Goal: Navigation & Orientation: Find specific page/section

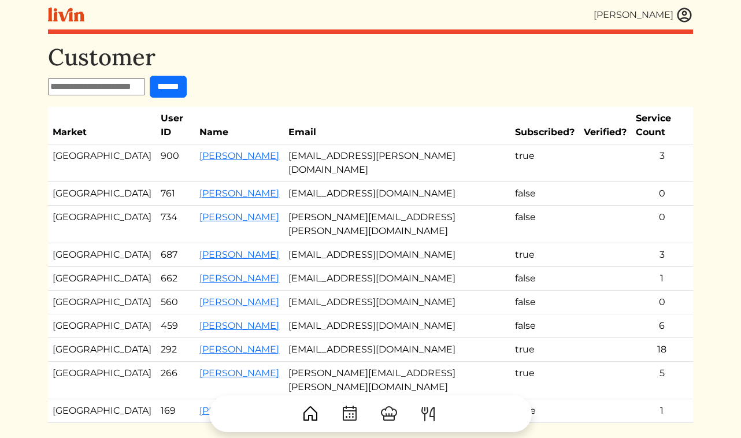
click at [681, 18] on img at bounding box center [684, 14] width 17 height 17
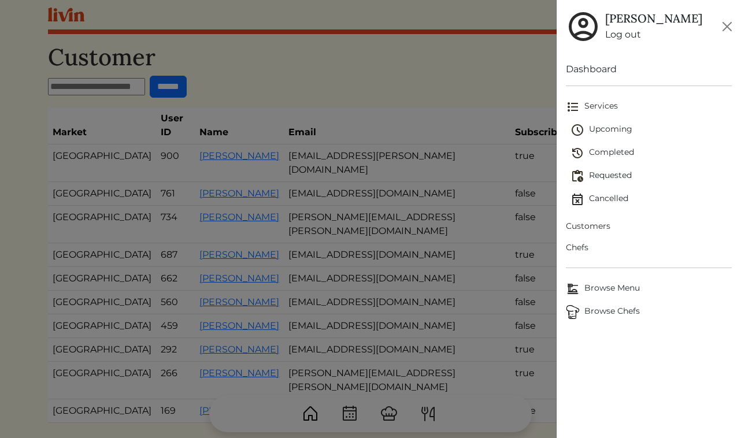
click at [606, 309] on span "Browse Chefs" at bounding box center [649, 312] width 166 height 14
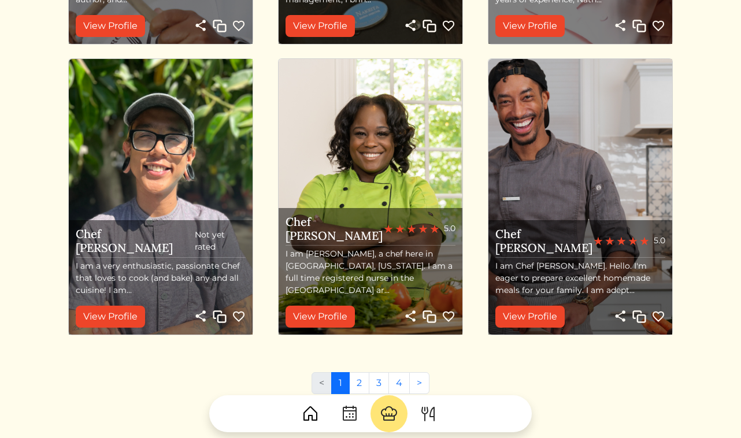
scroll to position [1296, 0]
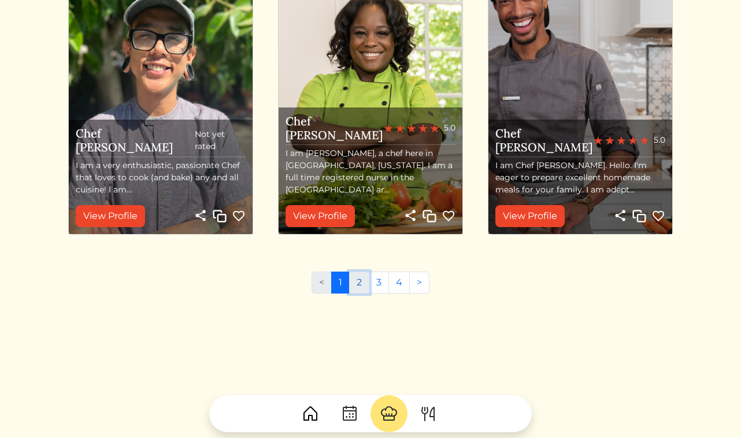
click at [366, 277] on link "2" at bounding box center [359, 283] width 20 height 22
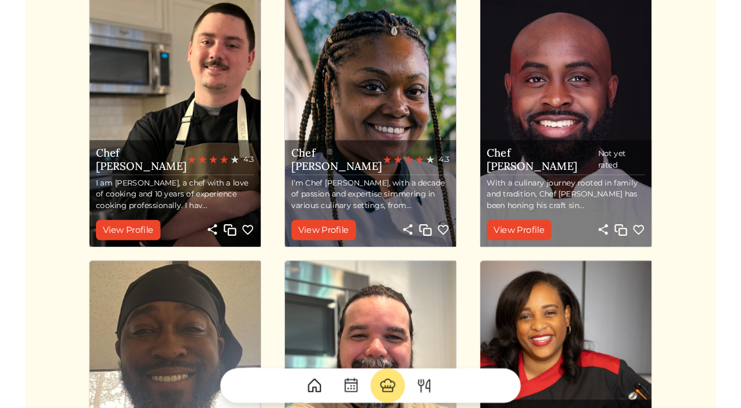
scroll to position [962, 0]
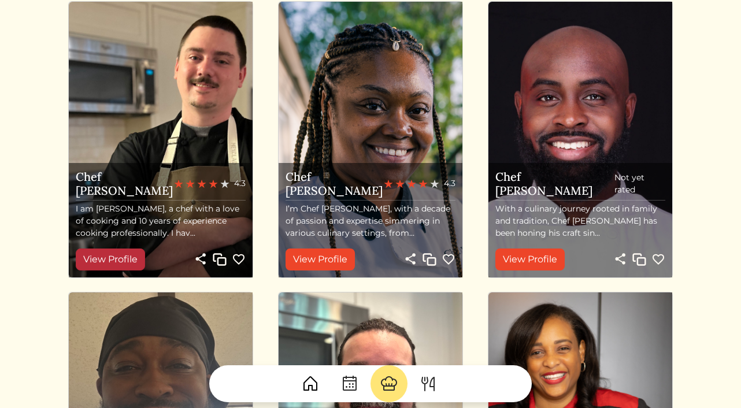
click at [128, 261] on link "View Profile" at bounding box center [110, 260] width 69 height 22
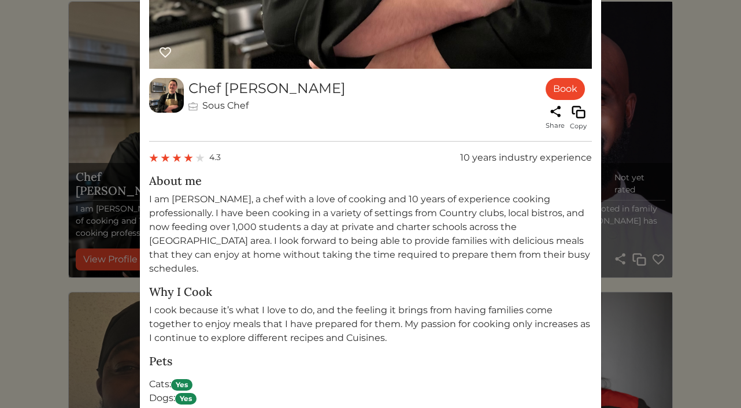
scroll to position [536, 0]
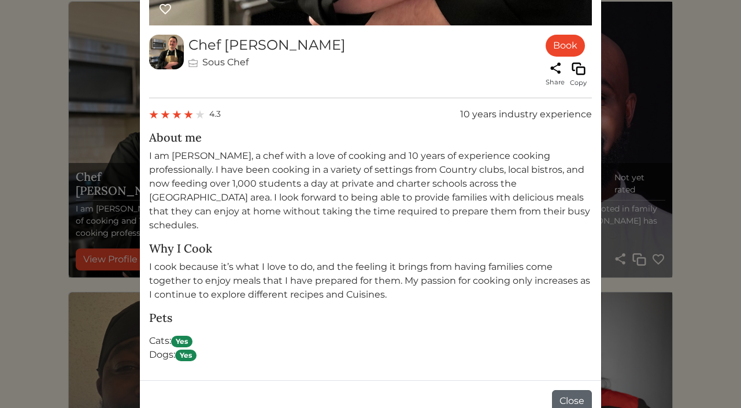
click at [572, 391] on button "Close" at bounding box center [572, 401] width 40 height 22
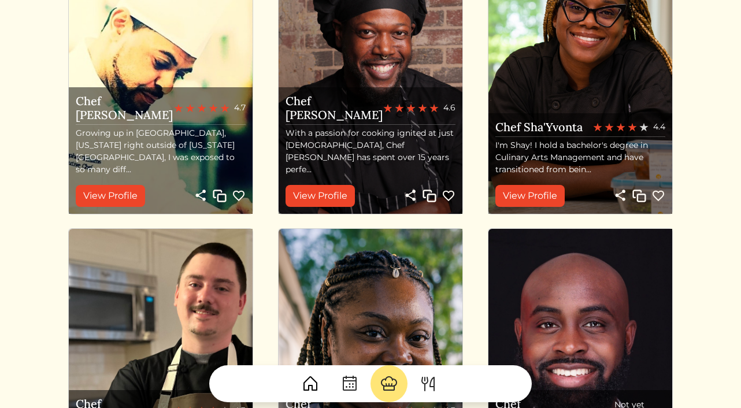
scroll to position [700, 0]
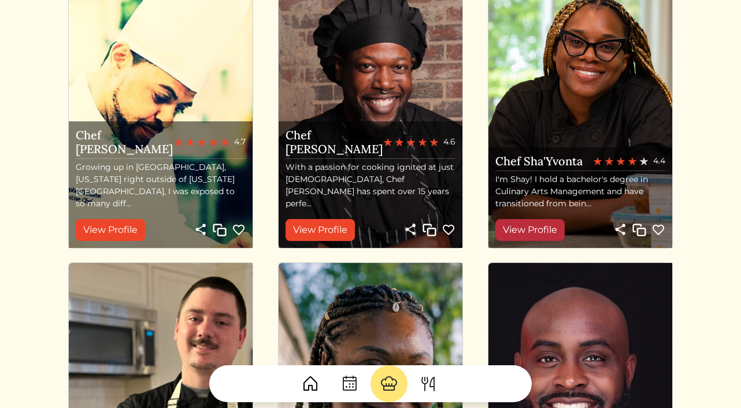
click at [526, 235] on link "View Profile" at bounding box center [529, 230] width 69 height 22
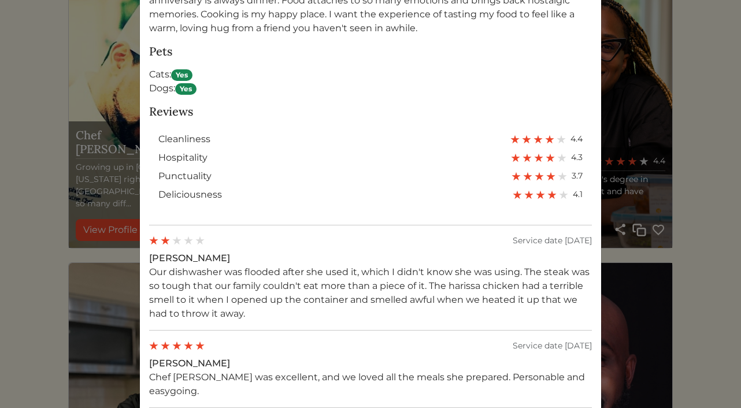
scroll to position [850, 0]
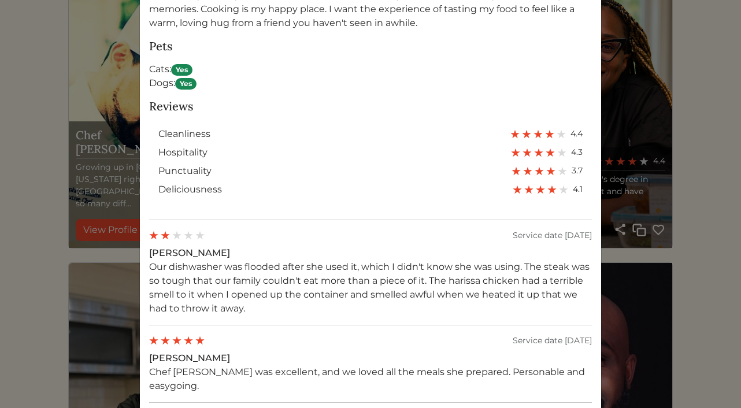
click at [57, 57] on div "Chef Sha'yvonta Book Share Copy 4.4 129 services completed About me Why I Cook …" at bounding box center [370, 204] width 741 height 408
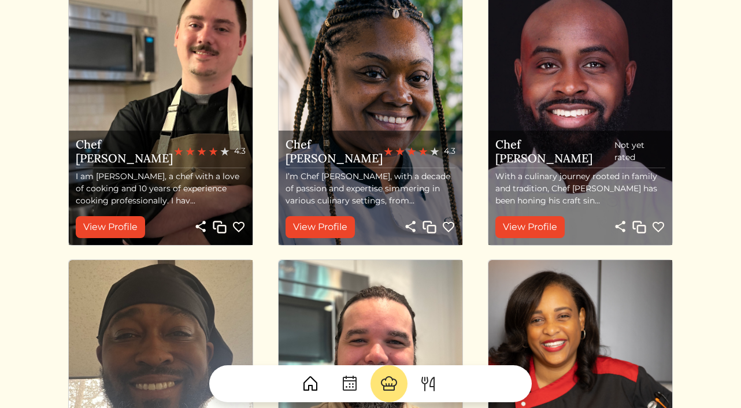
scroll to position [1110, 0]
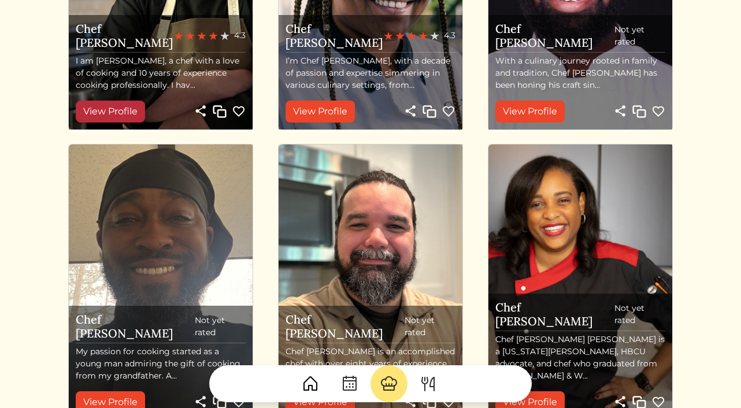
click at [124, 115] on link "View Profile" at bounding box center [110, 112] width 69 height 22
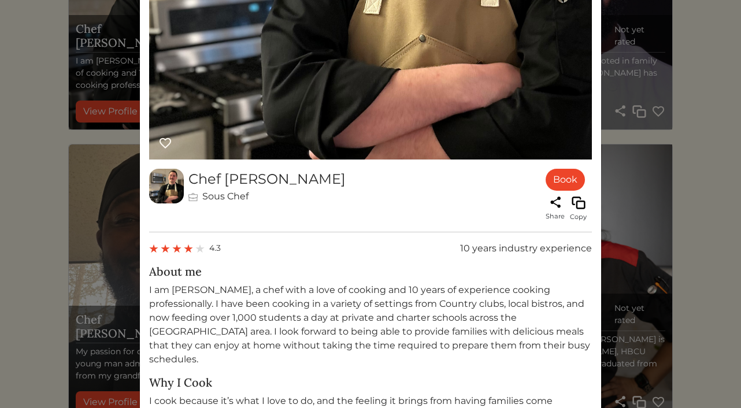
scroll to position [536, 0]
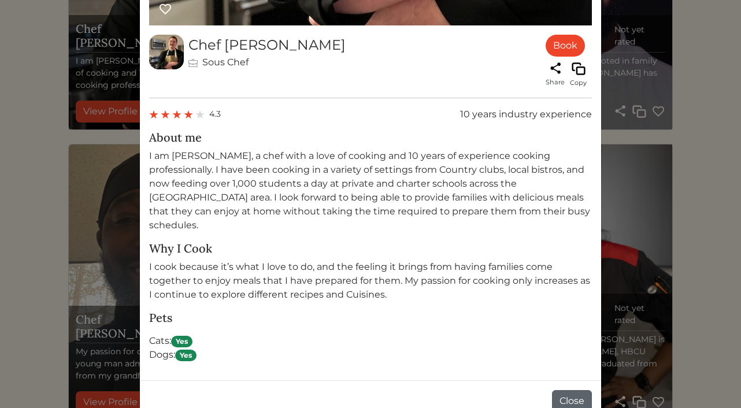
click at [574, 390] on button "Close" at bounding box center [572, 401] width 40 height 22
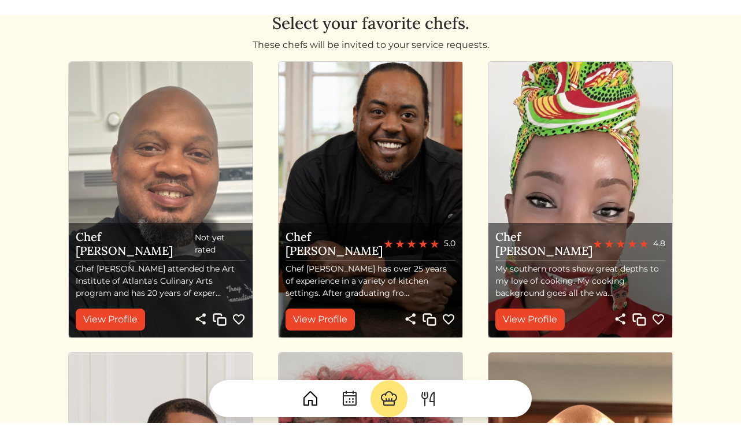
scroll to position [0, 0]
